Goal: Navigation & Orientation: Find specific page/section

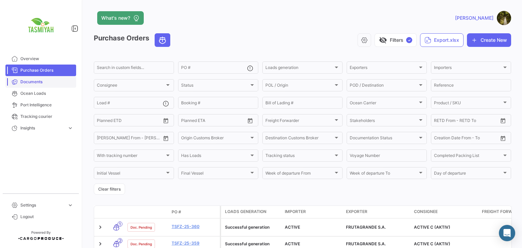
click at [48, 83] on span "Documents" at bounding box center [46, 82] width 53 height 6
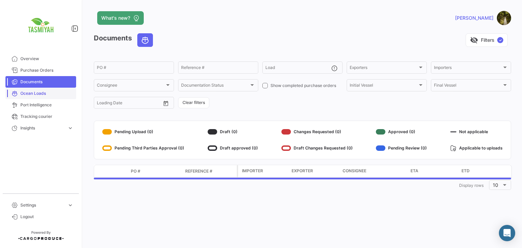
click at [32, 94] on span "Ocean Loads" at bounding box center [46, 93] width 53 height 6
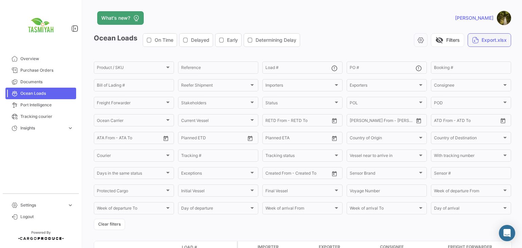
click at [497, 36] on button "Export.xlsx" at bounding box center [488, 40] width 43 height 14
click at [477, 42] on button "Export.xlsx" at bounding box center [488, 40] width 43 height 14
click at [50, 60] on span "Overview" at bounding box center [46, 59] width 53 height 6
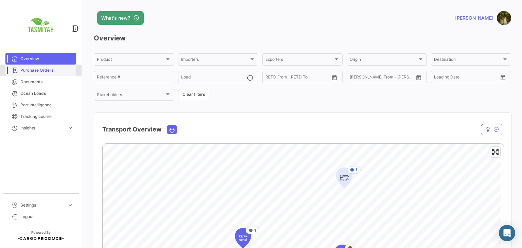
click at [37, 72] on span "Purchase Orders" at bounding box center [46, 70] width 53 height 6
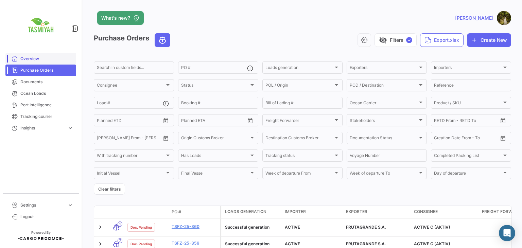
click at [49, 59] on span "Overview" at bounding box center [46, 59] width 53 height 6
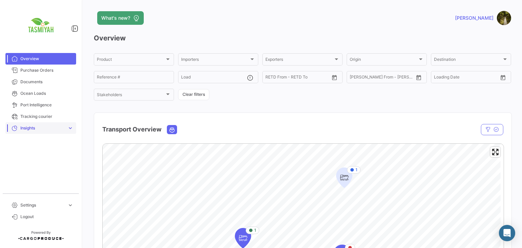
click at [61, 129] on span "Insights" at bounding box center [42, 128] width 44 height 6
